Goal: Information Seeking & Learning: Understand process/instructions

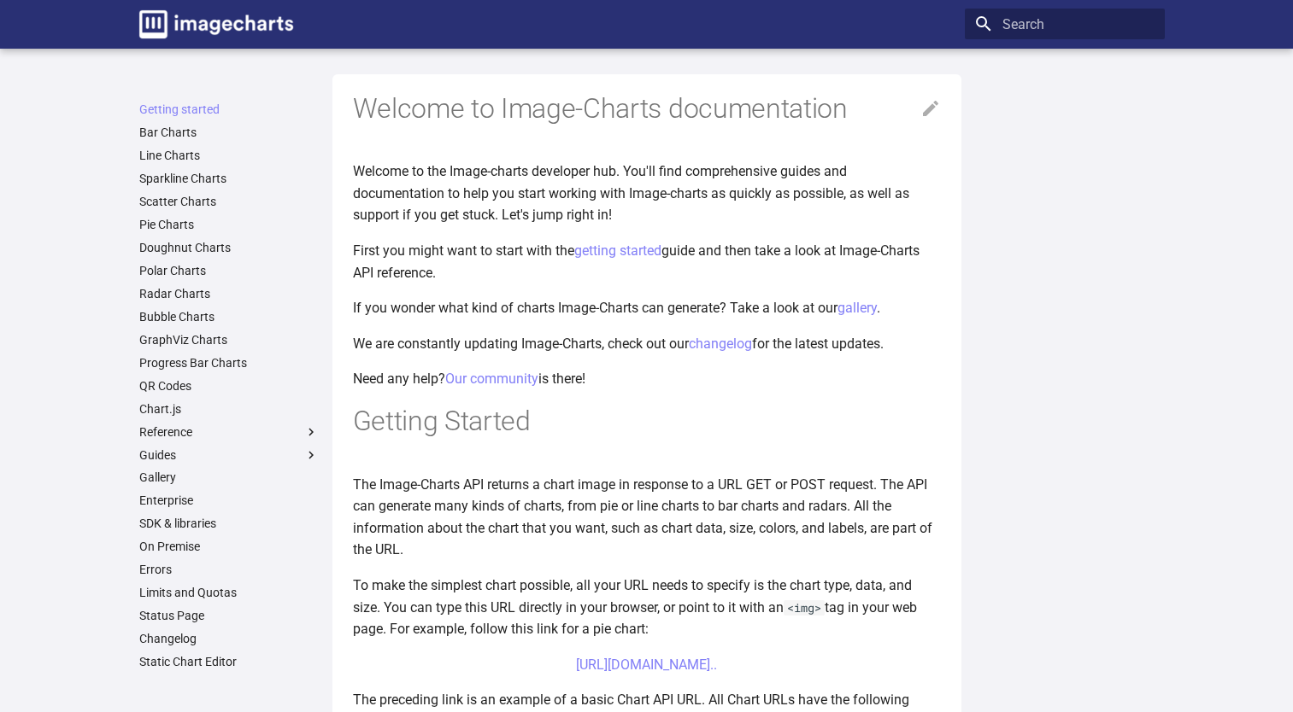
scroll to position [345, 0]
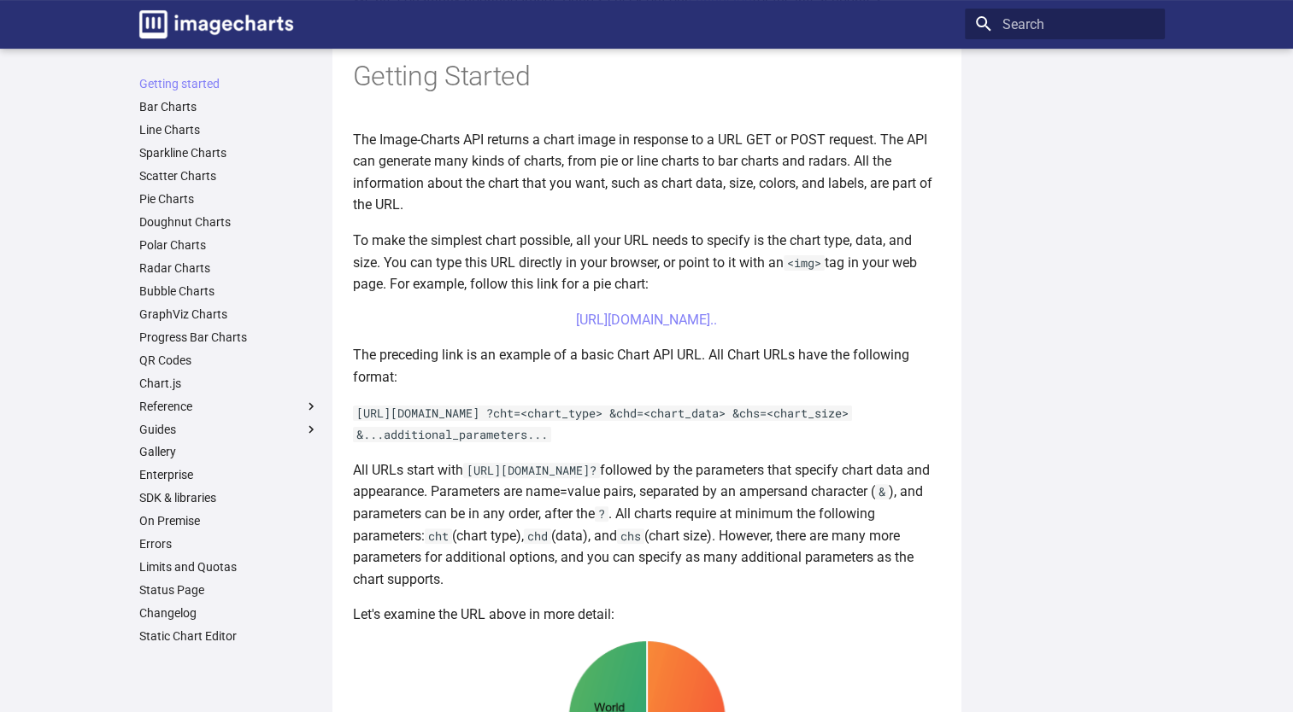
click at [706, 446] on p "[URL][DOMAIN_NAME] ?cht=<chart_type> &chd=<chart_data> &chs=<chart_size> &...ad…" at bounding box center [647, 424] width 588 height 44
click at [721, 468] on article "Welcome to Image-Charts documentation Welcome to the Image-charts developer hub…" at bounding box center [647, 516] width 588 height 1574
click at [677, 446] on p "[URL][DOMAIN_NAME] ?cht=<chart_type> &chd=<chart_data> &chs=<chart_size> &...ad…" at bounding box center [647, 424] width 588 height 44
click at [741, 446] on p "[URL][DOMAIN_NAME] ?cht=<chart_type> &chd=<chart_data> &chs=<chart_size> &...ad…" at bounding box center [647, 424] width 588 height 44
click at [759, 446] on p "[URL][DOMAIN_NAME] ?cht=<chart_type> &chd=<chart_data> &chs=<chart_size> &...ad…" at bounding box center [647, 424] width 588 height 44
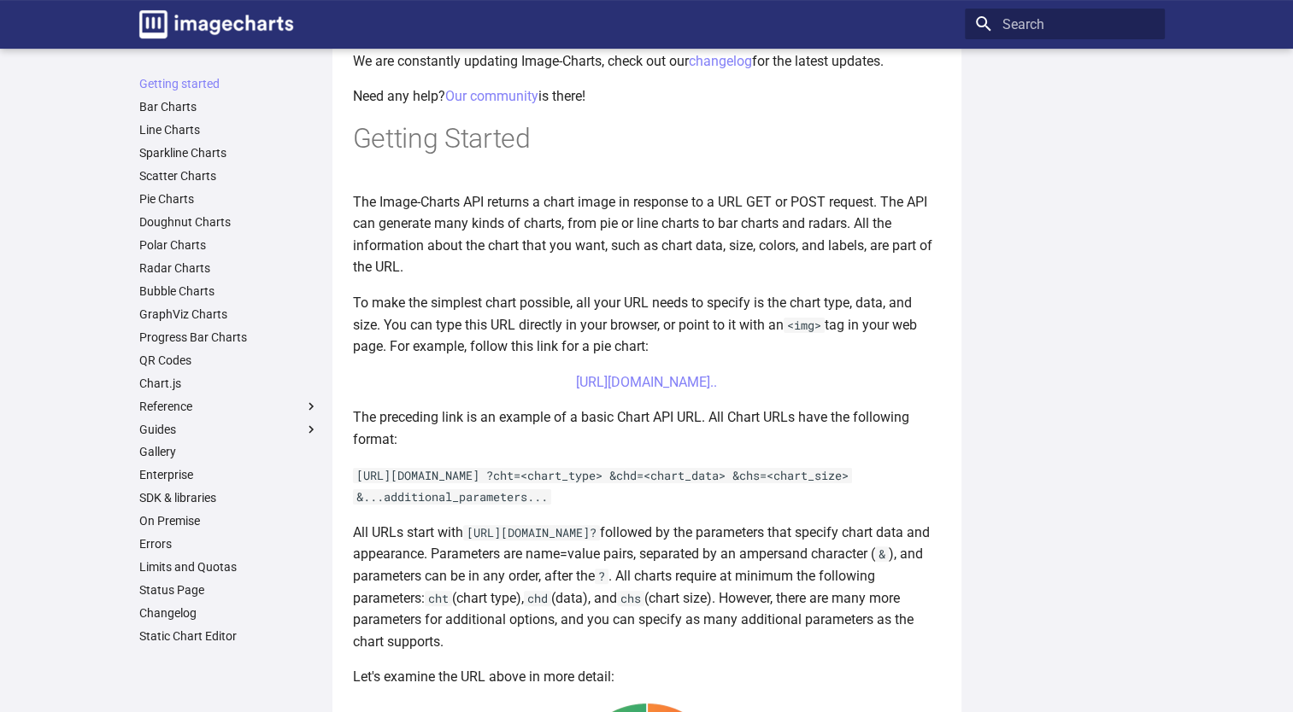
scroll to position [273, 0]
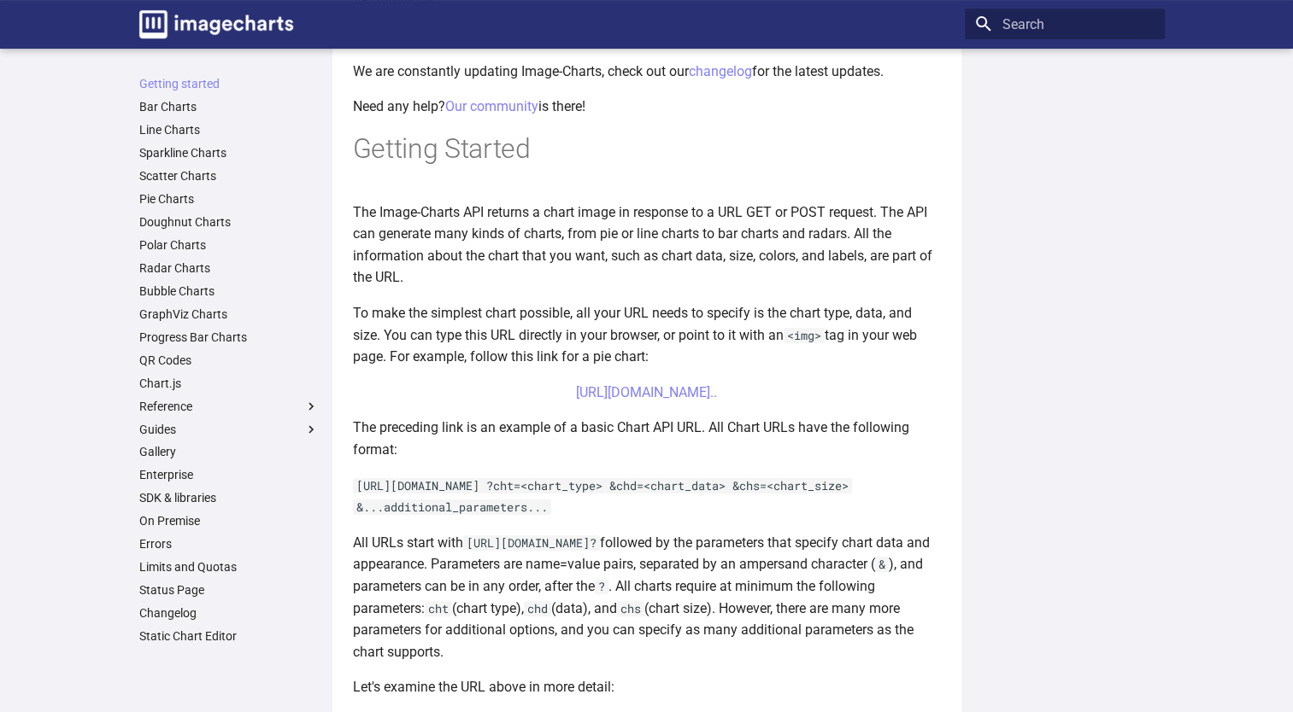
drag, startPoint x: 759, startPoint y: 465, endPoint x: 703, endPoint y: 472, distance: 56.1
click at [703, 460] on p "The preceding link is an example of a basic Chart API URL. All Chart URLs have …" at bounding box center [647, 439] width 588 height 44
click at [732, 460] on p "The preceding link is an example of a basic Chart API URL. All Chart URLs have …" at bounding box center [647, 439] width 588 height 44
click at [744, 460] on p "The preceding link is an example of a basic Chart API URL. All Chart URLs have …" at bounding box center [647, 439] width 588 height 44
click at [686, 460] on p "The preceding link is an example of a basic Chart API URL. All Chart URLs have …" at bounding box center [647, 439] width 588 height 44
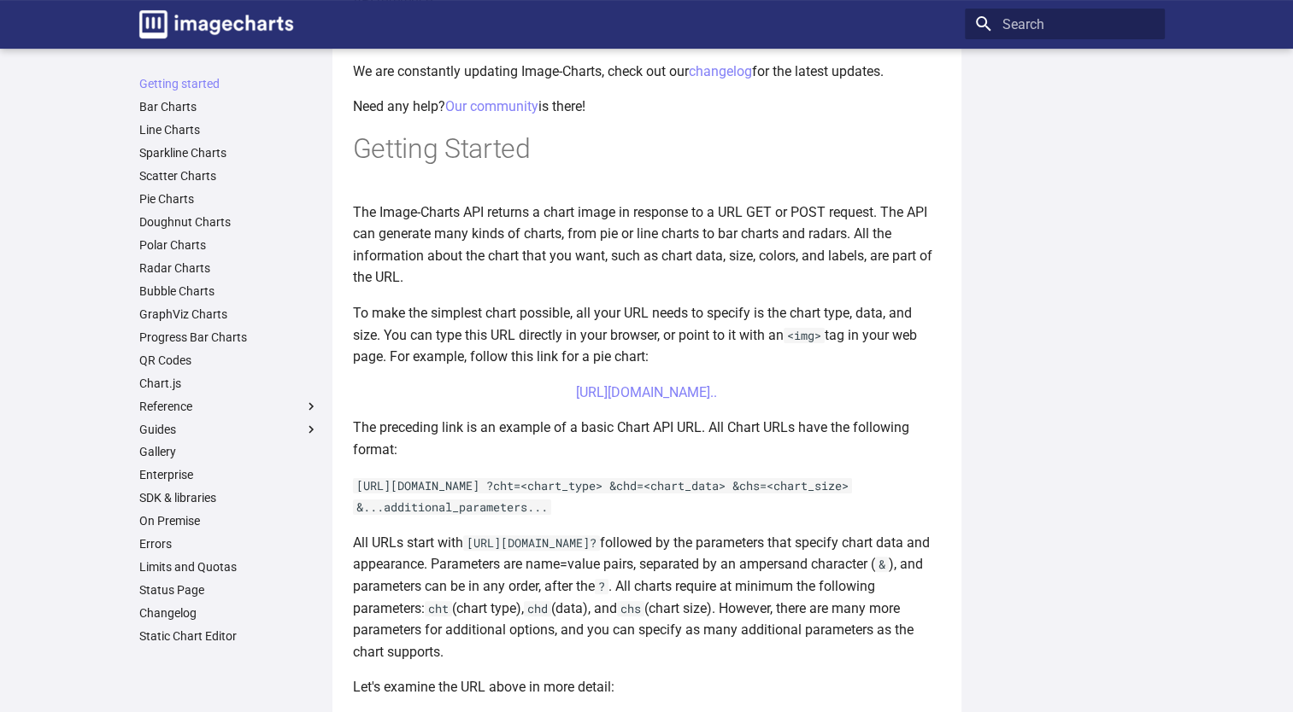
click at [618, 460] on p "The preceding link is an example of a basic Chart API URL. All Chart URLs have …" at bounding box center [647, 439] width 588 height 44
click at [502, 460] on p "The preceding link is an example of a basic Chart API URL. All Chart URLs have …" at bounding box center [647, 439] width 588 height 44
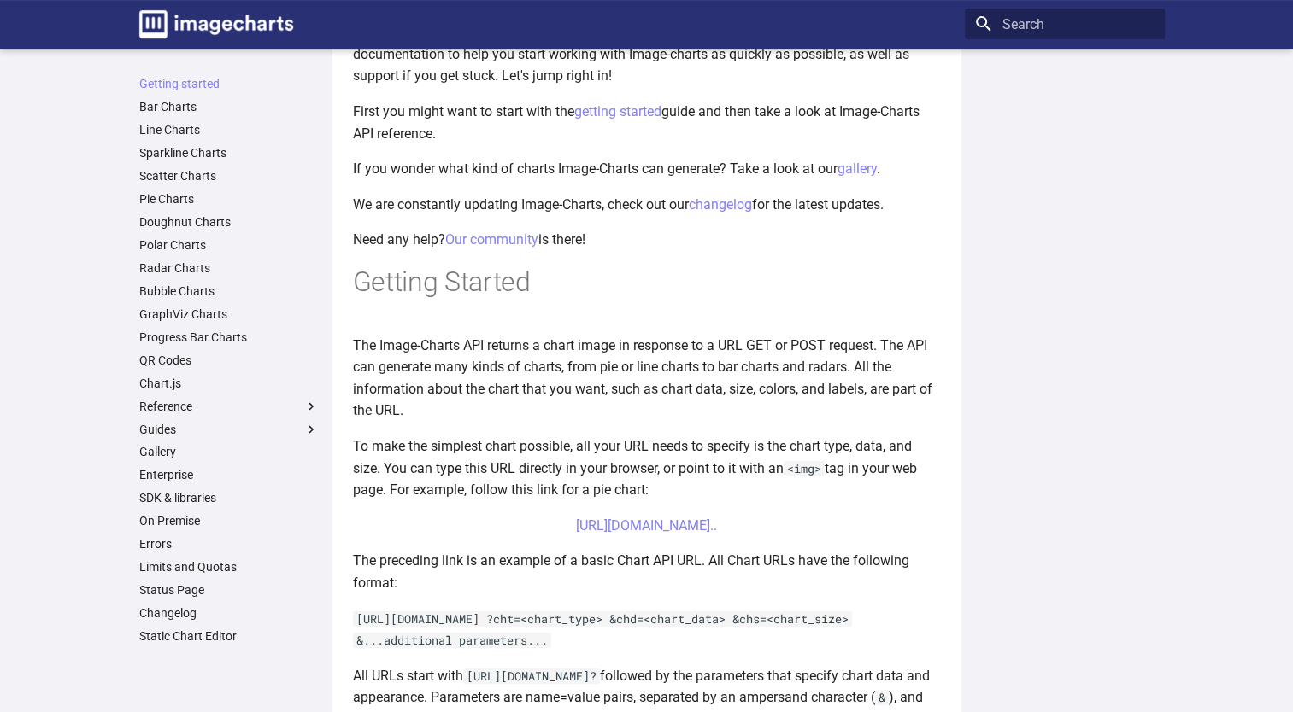
scroll to position [105, 0]
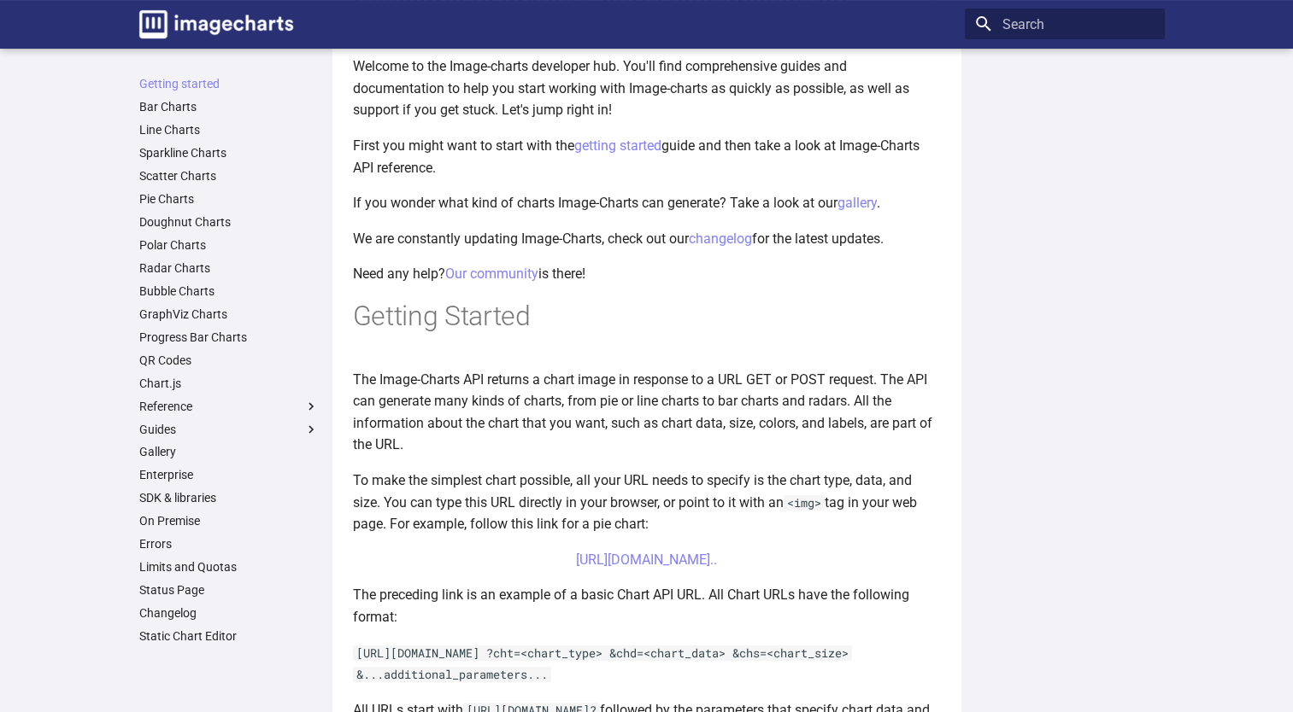
click at [513, 448] on p "The Image-Charts API returns a chart image in response to a URL GET or POST req…" at bounding box center [647, 412] width 588 height 87
click at [435, 449] on p "The Image-Charts API returns a chart image in response to a URL GET or POST req…" at bounding box center [647, 412] width 588 height 87
click at [461, 444] on p "The Image-Charts API returns a chart image in response to a URL GET or POST req…" at bounding box center [647, 412] width 588 height 87
click at [503, 446] on p "The Image-Charts API returns a chart image in response to a URL GET or POST req…" at bounding box center [647, 412] width 588 height 87
click at [547, 446] on p "The Image-Charts API returns a chart image in response to a URL GET or POST req…" at bounding box center [647, 412] width 588 height 87
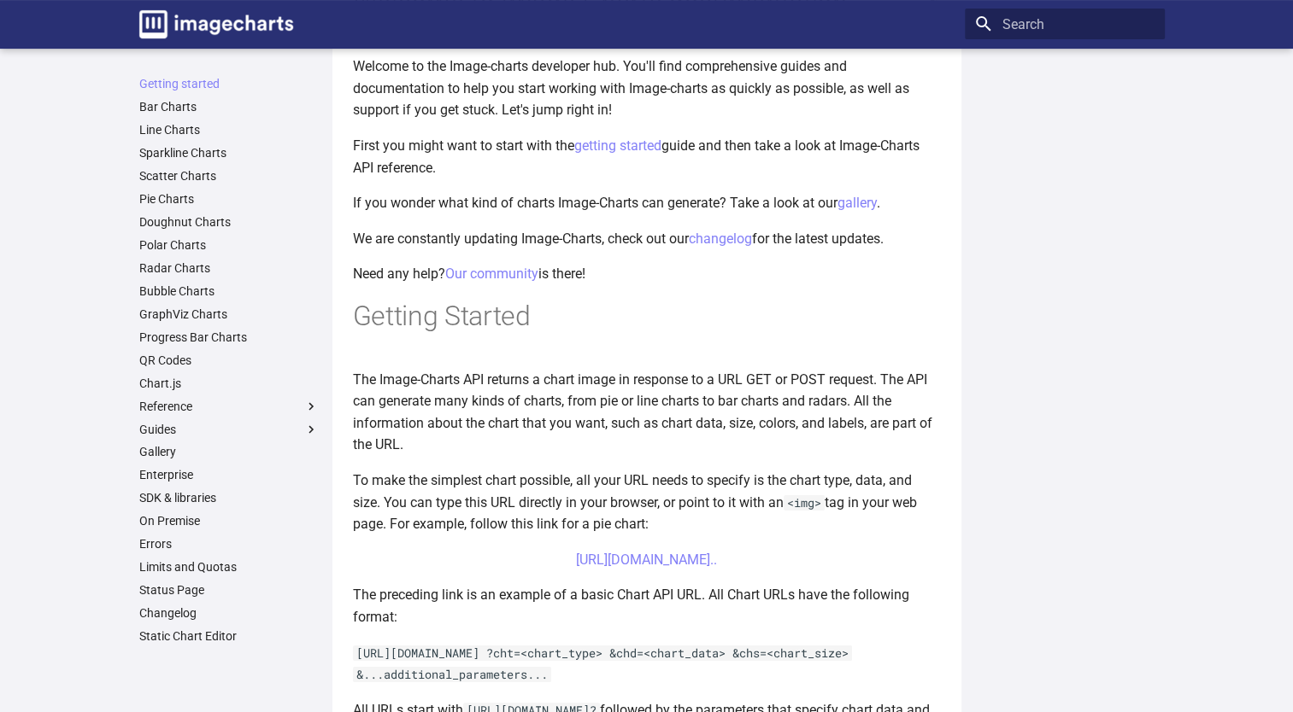
click at [611, 445] on p "The Image-Charts API returns a chart image in response to a URL GET or POST req…" at bounding box center [647, 412] width 588 height 87
click at [752, 447] on p "The Image-Charts API returns a chart image in response to a URL GET or POST req…" at bounding box center [647, 412] width 588 height 87
click at [812, 448] on p "The Image-Charts API returns a chart image in response to a URL GET or POST req…" at bounding box center [647, 412] width 588 height 87
click at [797, 452] on p "The Image-Charts API returns a chart image in response to a URL GET or POST req…" at bounding box center [647, 412] width 588 height 87
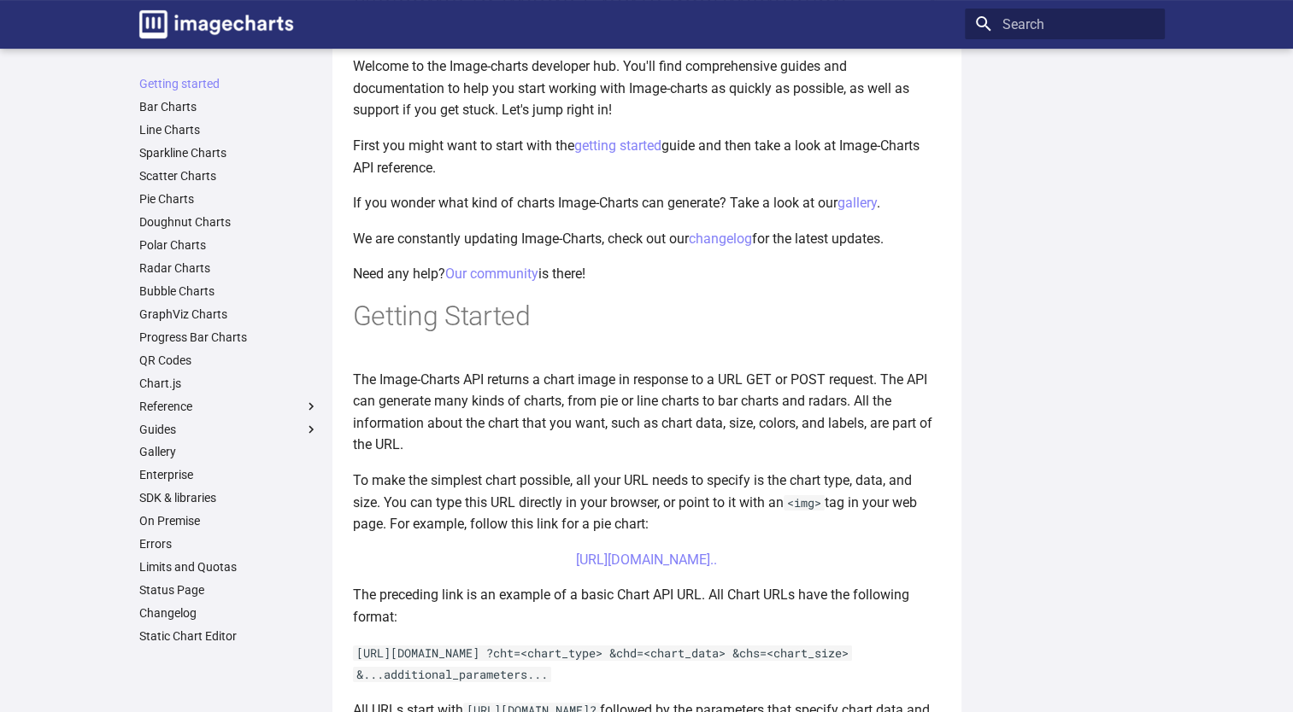
click at [725, 454] on p "The Image-Charts API returns a chart image in response to a URL GET or POST req…" at bounding box center [647, 412] width 588 height 87
click at [689, 453] on p "The Image-Charts API returns a chart image in response to a URL GET or POST req…" at bounding box center [647, 412] width 588 height 87
click at [763, 453] on p "The Image-Charts API returns a chart image in response to a URL GET or POST req…" at bounding box center [647, 412] width 588 height 87
click at [841, 453] on p "The Image-Charts API returns a chart image in response to a URL GET or POST req…" at bounding box center [647, 412] width 588 height 87
click at [796, 314] on h1 "Getting Started" at bounding box center [647, 317] width 588 height 36
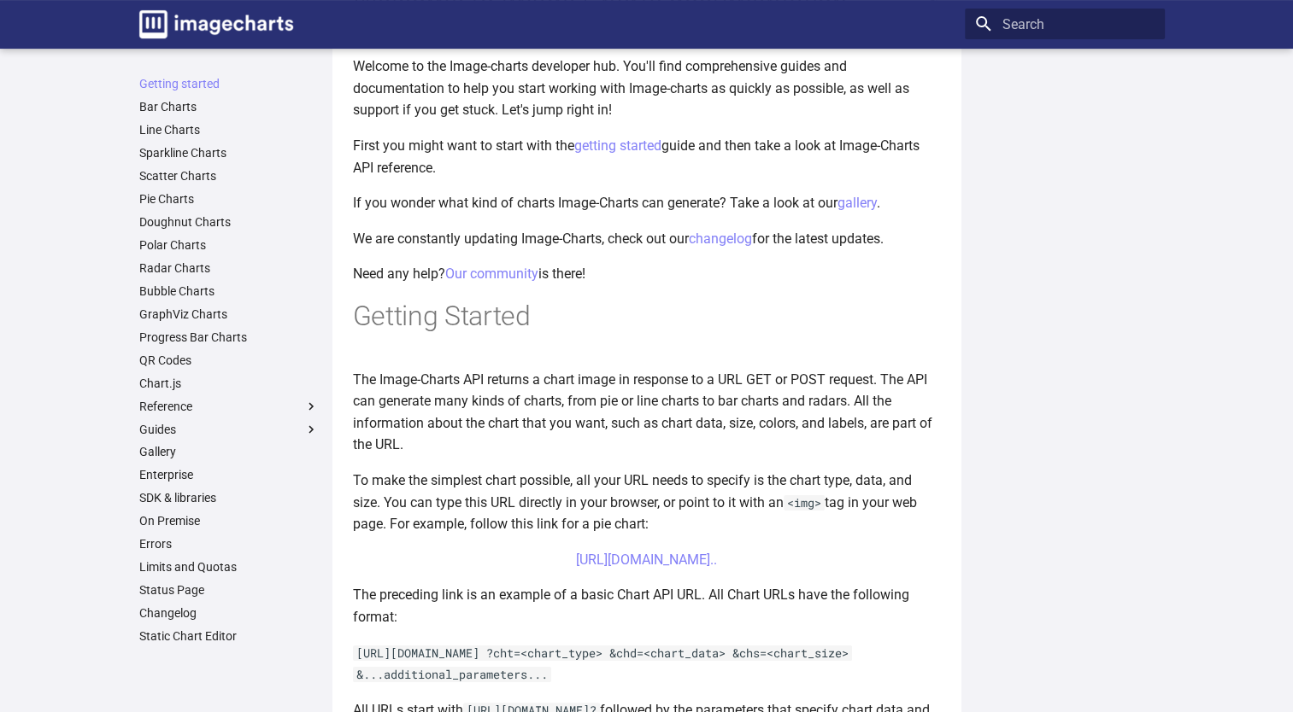
click at [656, 309] on h1 "Getting Started" at bounding box center [647, 317] width 588 height 36
click at [601, 317] on h1 "Getting Started" at bounding box center [647, 317] width 588 height 36
click at [734, 243] on link "changelog" at bounding box center [720, 239] width 63 height 16
click at [718, 240] on link "changelog" at bounding box center [720, 239] width 63 height 16
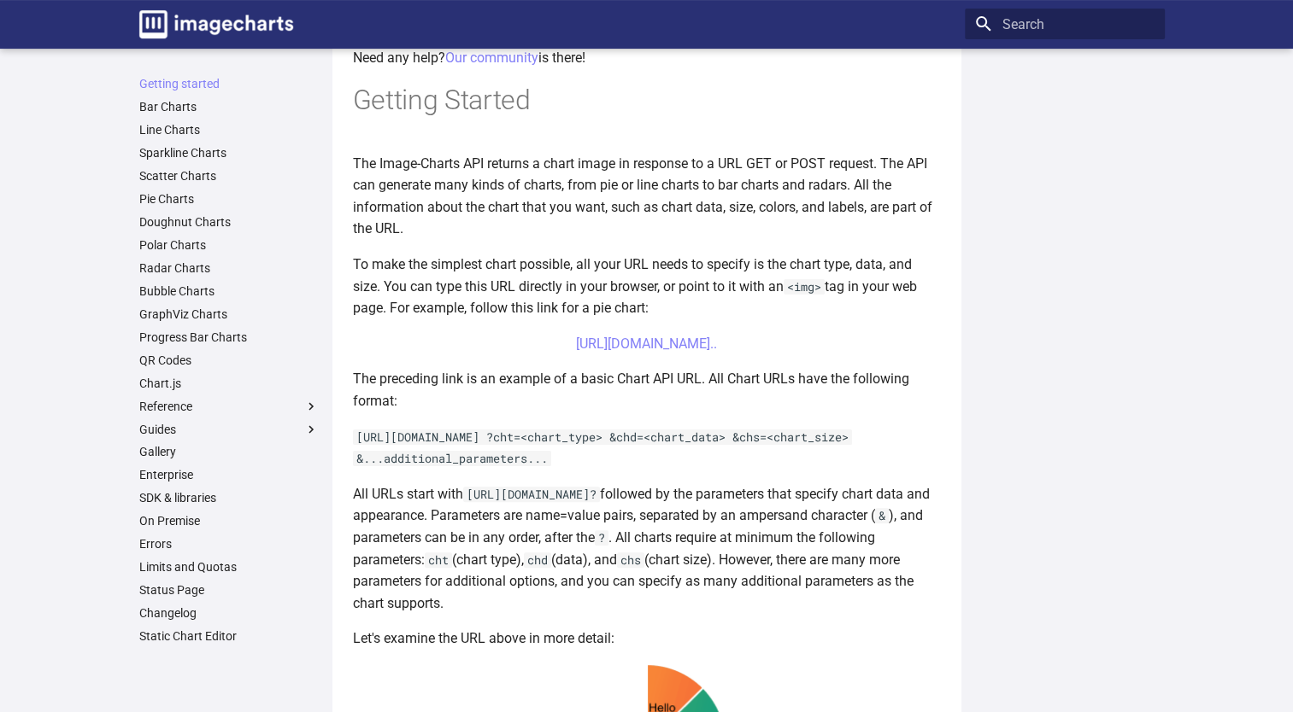
scroll to position [322, 0]
click at [690, 339] on link "[URL][DOMAIN_NAME].." at bounding box center [646, 343] width 141 height 16
click at [887, 469] on p "[URL][DOMAIN_NAME] ?cht=<chart_type> &chd=<chart_data> &chs=<chart_size> &...ad…" at bounding box center [647, 447] width 588 height 44
click at [892, 648] on p "Let's examine the URL above in more detail:" at bounding box center [647, 638] width 588 height 22
click at [841, 490] on article "Welcome to Image-Charts documentation Welcome to the Image-charts developer hub…" at bounding box center [647, 539] width 588 height 1574
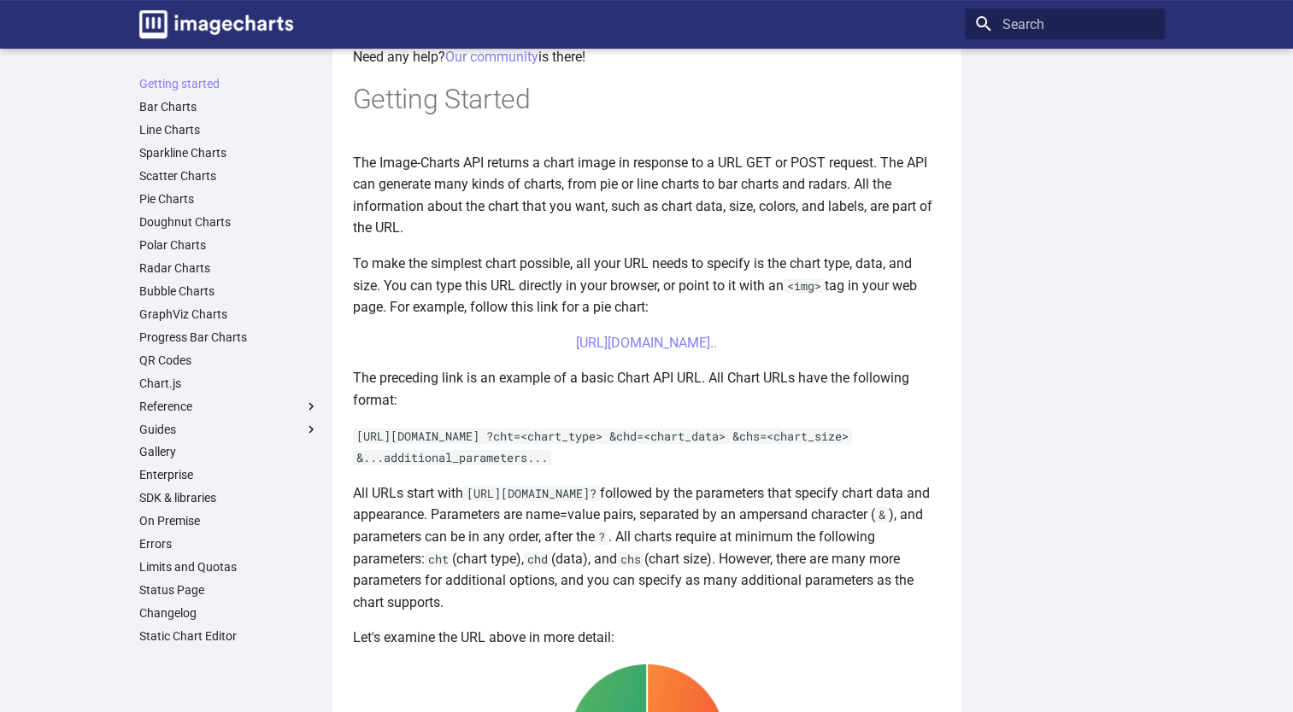
click at [720, 469] on p "[URL][DOMAIN_NAME] ?cht=<chart_type> &chd=<chart_data> &chs=<chart_size> &...ad…" at bounding box center [647, 447] width 588 height 44
click at [670, 469] on p "[URL][DOMAIN_NAME] ?cht=<chart_type> &chd=<chart_data> &chs=<chart_size> &...ad…" at bounding box center [647, 447] width 588 height 44
click at [868, 439] on article "Welcome to Image-Charts documentation Welcome to the Image-charts developer hub…" at bounding box center [647, 539] width 588 height 1574
click at [868, 469] on p "[URL][DOMAIN_NAME] ?cht=<chart_type> &chd=<chart_data> &chs=<chart_size> &...ad…" at bounding box center [647, 447] width 588 height 44
click at [774, 411] on p "The preceding link is an example of a basic Chart API URL. All Chart URLs have …" at bounding box center [647, 389] width 588 height 44
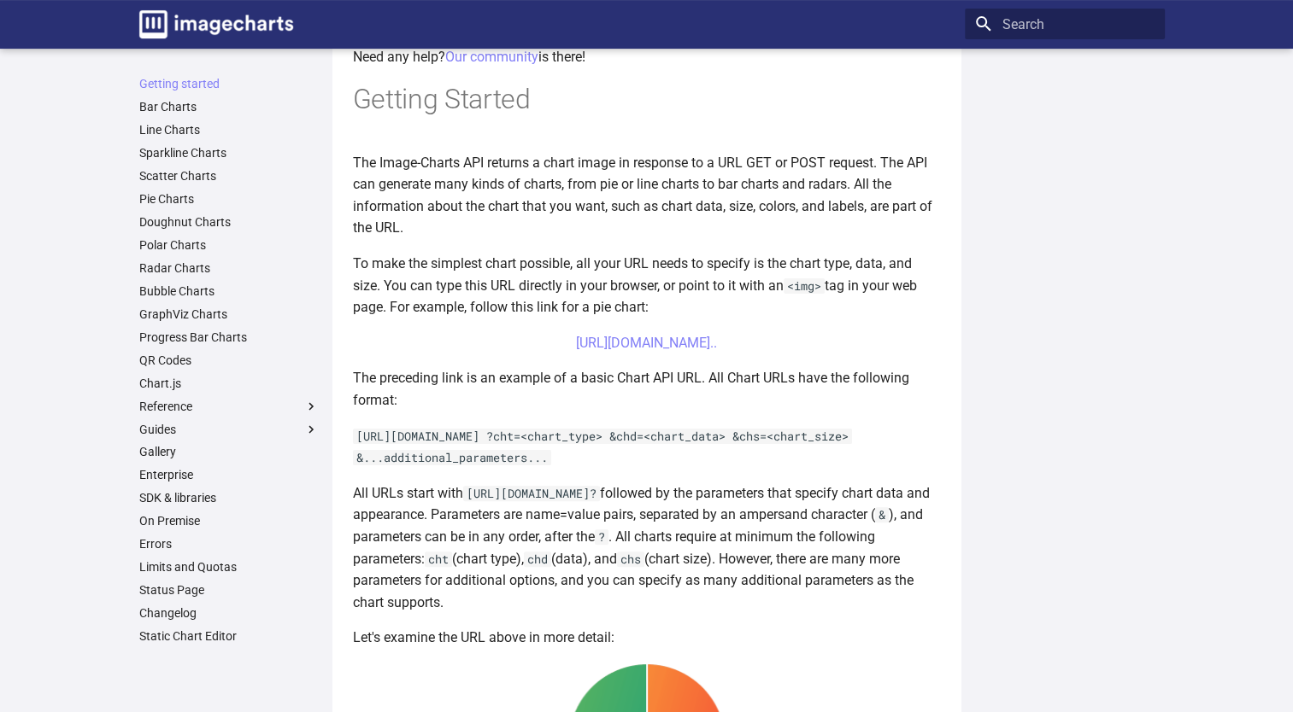
click at [666, 411] on p "The preceding link is an example of a basic Chart API URL. All Chart URLs have …" at bounding box center [647, 389] width 588 height 44
click at [551, 411] on p "The preceding link is an example of a basic Chart API URL. All Chart URLs have …" at bounding box center [647, 389] width 588 height 44
click at [439, 411] on p "The preceding link is an example of a basic Chart API URL. All Chart URLs have …" at bounding box center [647, 389] width 588 height 44
click at [410, 332] on center "[URL][DOMAIN_NAME].." at bounding box center [647, 343] width 588 height 22
click at [364, 332] on center "[URL][DOMAIN_NAME].." at bounding box center [647, 343] width 588 height 22
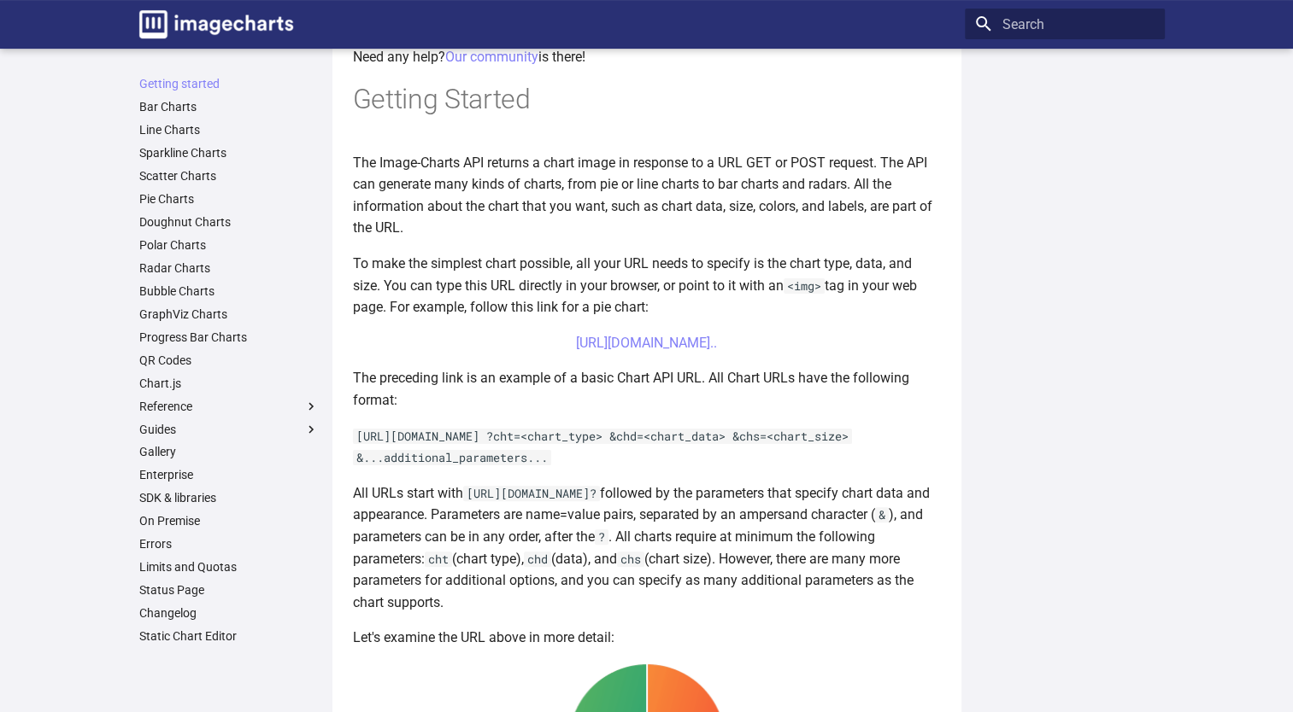
click at [615, 227] on p "The Image-Charts API returns a chart image in response to a URL GET or POST req…" at bounding box center [647, 195] width 588 height 87
click at [689, 237] on p "The Image-Charts API returns a chart image in response to a URL GET or POST req…" at bounding box center [647, 195] width 588 height 87
click at [739, 236] on p "The Image-Charts API returns a chart image in response to a URL GET or POST req…" at bounding box center [647, 195] width 588 height 87
click at [813, 253] on p "To make the simplest chart possible, all your URL needs to specify is the chart…" at bounding box center [647, 286] width 588 height 66
click at [876, 573] on p "All URLs start with [URL][DOMAIN_NAME]? followed by the parameters that specify…" at bounding box center [647, 549] width 588 height 132
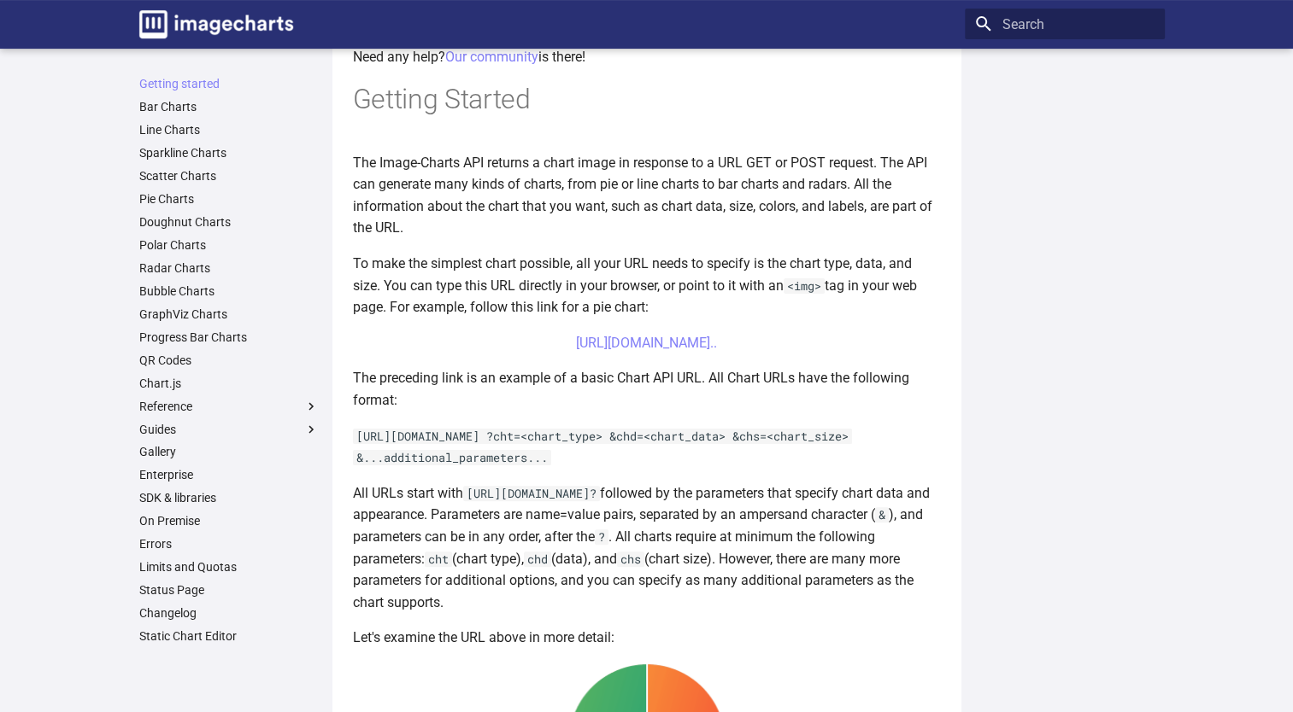
click at [715, 469] on p "[URL][DOMAIN_NAME] ?cht=<chart_type> &chd=<chart_data> &chs=<chart_size> &...ad…" at bounding box center [647, 447] width 588 height 44
click at [745, 469] on p "[URL][DOMAIN_NAME] ?cht=<chart_type> &chd=<chart_data> &chs=<chart_size> &...ad…" at bounding box center [647, 447] width 588 height 44
click at [687, 469] on p "[URL][DOMAIN_NAME] ?cht=<chart_type> &chd=<chart_data> &chs=<chart_size> &...ad…" at bounding box center [647, 447] width 588 height 44
click at [742, 469] on p "[URL][DOMAIN_NAME] ?cht=<chart_type> &chd=<chart_data> &chs=<chart_size> &...ad…" at bounding box center [647, 447] width 588 height 44
click at [783, 469] on p "[URL][DOMAIN_NAME] ?cht=<chart_type> &chd=<chart_data> &chs=<chart_size> &...ad…" at bounding box center [647, 447] width 588 height 44
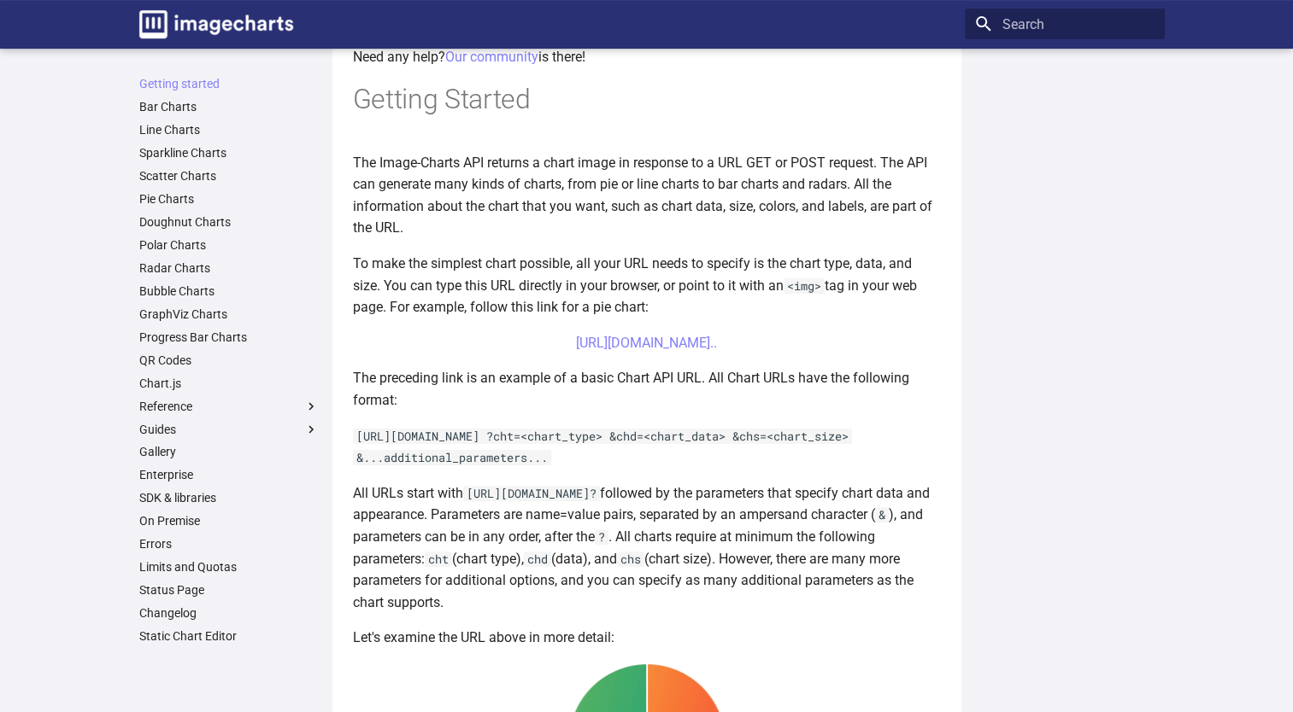
click at [807, 469] on p "[URL][DOMAIN_NAME] ?cht=<chart_type> &chd=<chart_data> &chs=<chart_size> &...ad…" at bounding box center [647, 447] width 588 height 44
